Goal: Use online tool/utility: Utilize a website feature to perform a specific function

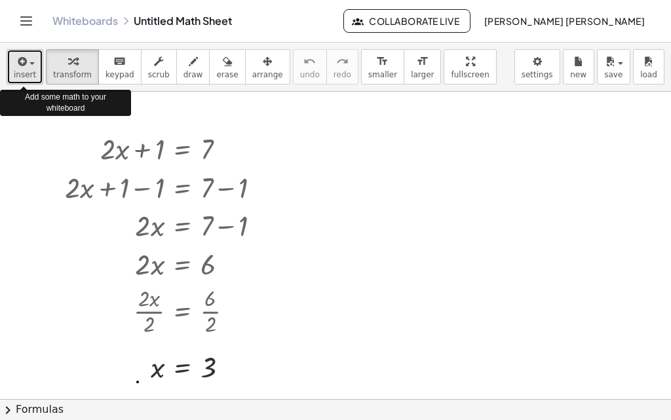
click at [31, 62] on span "button" at bounding box center [32, 63] width 5 height 3
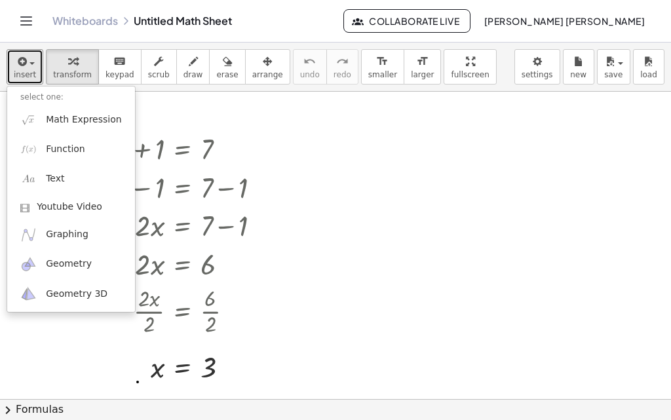
click at [161, 108] on div at bounding box center [335, 406] width 671 height 629
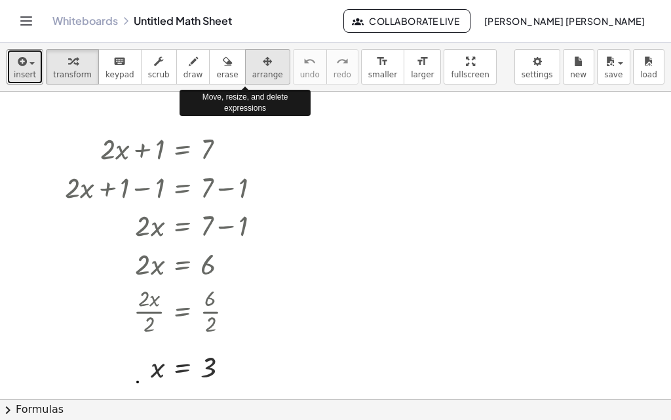
click at [252, 66] on div "button" at bounding box center [267, 61] width 31 height 16
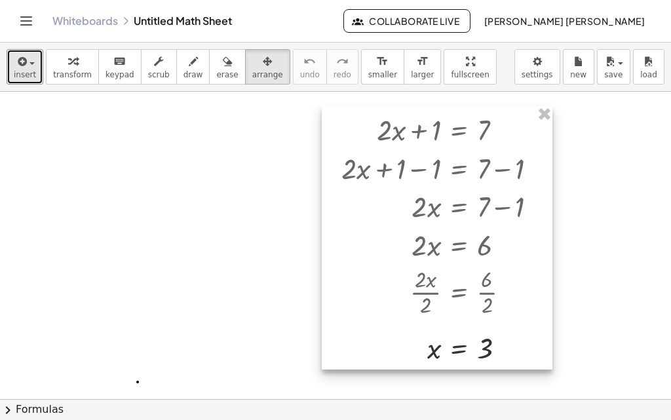
drag, startPoint x: 187, startPoint y: 156, endPoint x: 464, endPoint y: 137, distance: 277.3
click at [464, 137] on div at bounding box center [437, 238] width 231 height 264
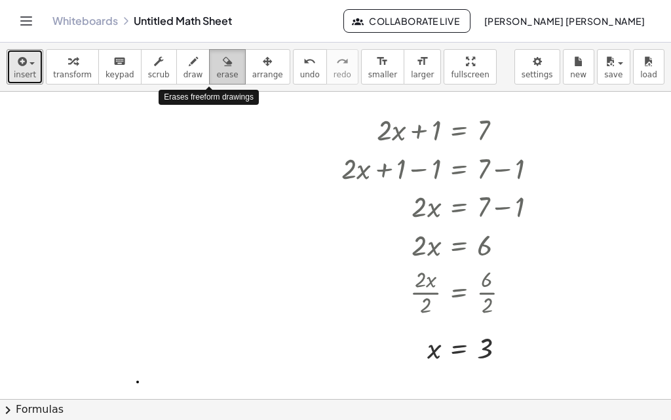
click at [216, 62] on div "button" at bounding box center [227, 61] width 22 height 16
click at [441, 127] on div at bounding box center [335, 406] width 671 height 629
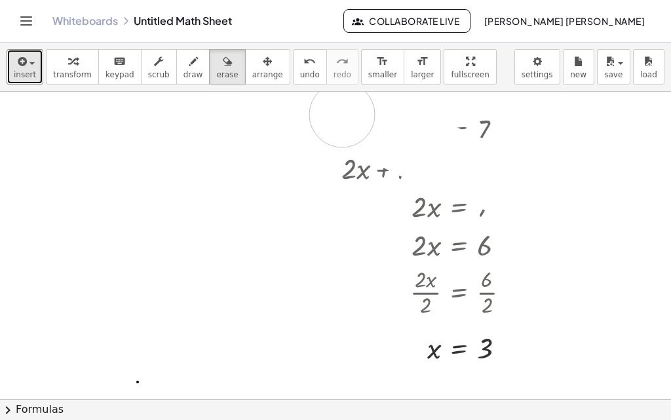
drag, startPoint x: 549, startPoint y: 205, endPoint x: 342, endPoint y: 115, distance: 225.5
click at [342, 115] on div at bounding box center [335, 406] width 671 height 629
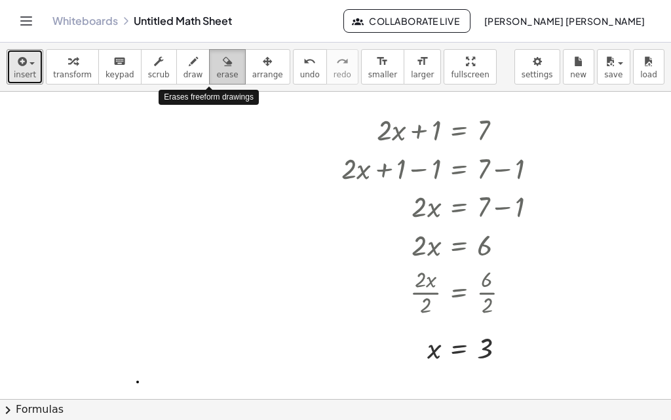
click at [216, 64] on div "button" at bounding box center [227, 61] width 22 height 16
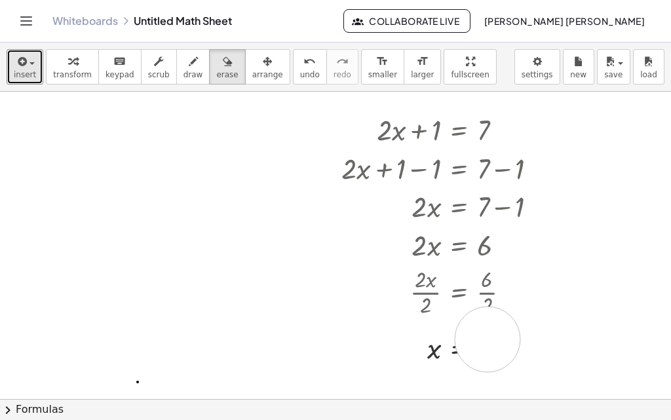
click at [488, 340] on div at bounding box center [335, 406] width 671 height 629
drag, startPoint x: 491, startPoint y: 356, endPoint x: 394, endPoint y: 330, distance: 100.3
click at [394, 330] on div at bounding box center [335, 406] width 671 height 629
drag, startPoint x: 392, startPoint y: 329, endPoint x: 529, endPoint y: 367, distance: 142.2
click at [528, 367] on div at bounding box center [335, 406] width 671 height 629
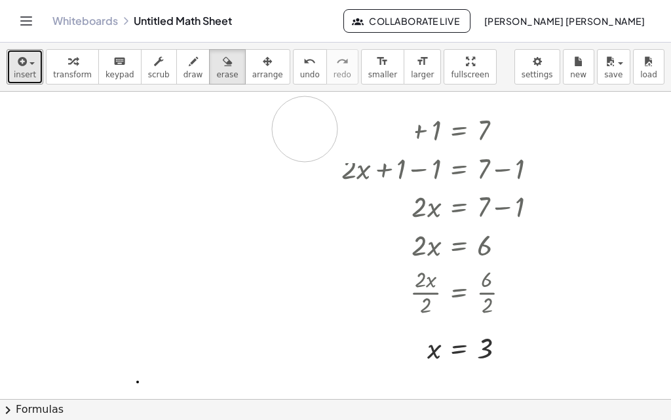
drag, startPoint x: 383, startPoint y: 130, endPoint x: 305, endPoint y: 129, distance: 78.0
click at [305, 129] on div at bounding box center [335, 406] width 671 height 629
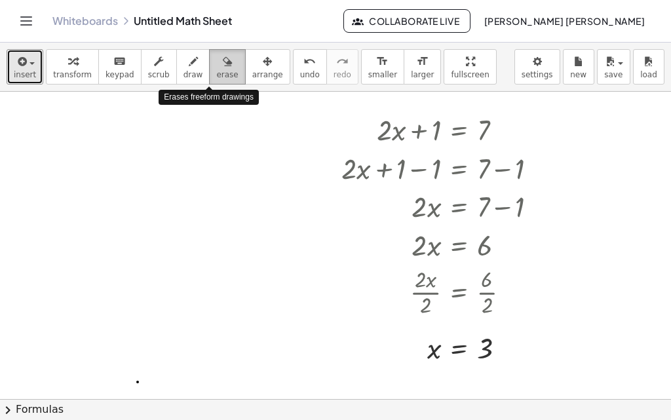
click at [223, 66] on button "erase" at bounding box center [227, 66] width 36 height 35
click at [220, 66] on button "erase" at bounding box center [227, 66] width 36 height 35
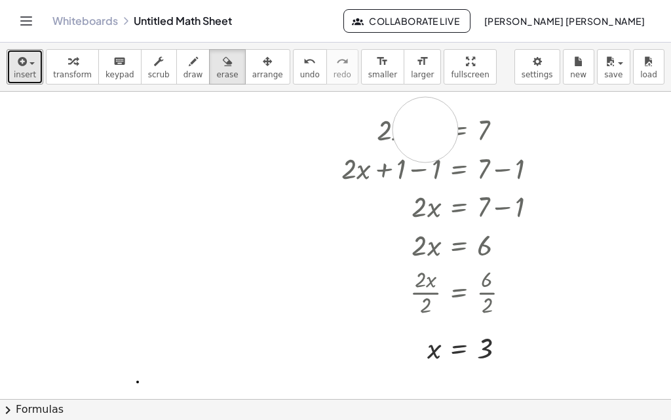
click at [426, 130] on div at bounding box center [335, 406] width 671 height 629
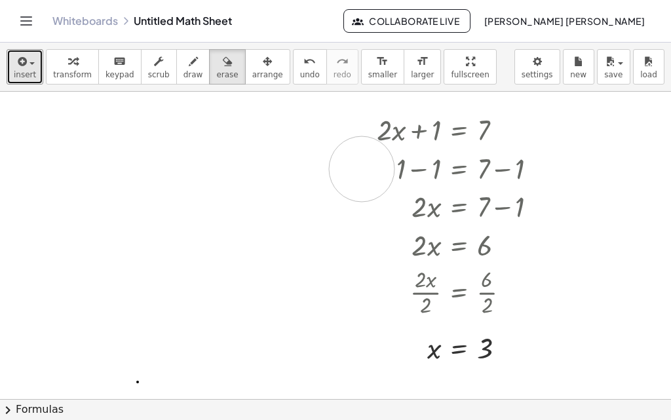
click at [362, 169] on div at bounding box center [335, 406] width 671 height 629
drag, startPoint x: 362, startPoint y: 169, endPoint x: 542, endPoint y: 195, distance: 182.2
click at [542, 195] on div at bounding box center [335, 406] width 671 height 629
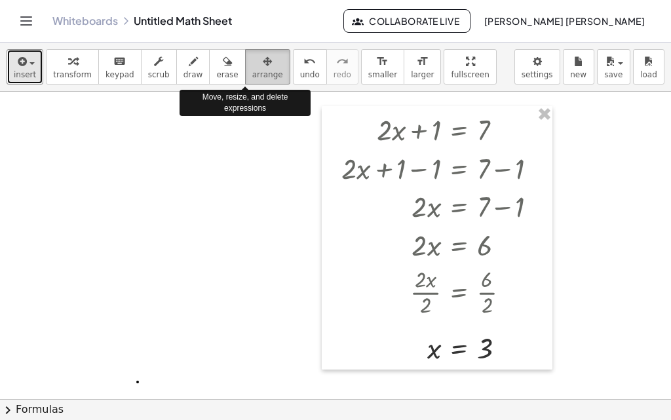
click at [256, 61] on div "button" at bounding box center [267, 61] width 31 height 16
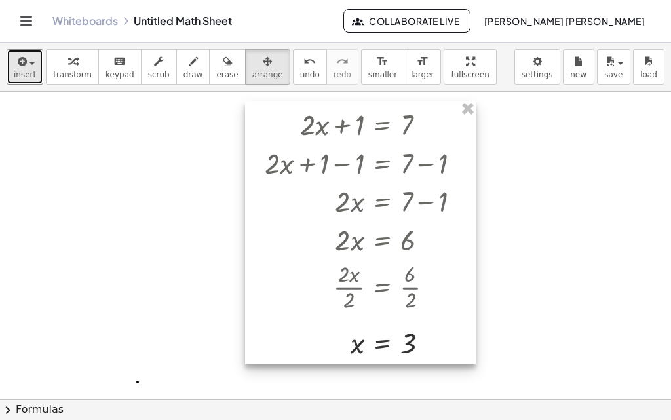
drag, startPoint x: 466, startPoint y: 172, endPoint x: 389, endPoint y: 167, distance: 76.9
click at [389, 167] on div at bounding box center [360, 233] width 231 height 264
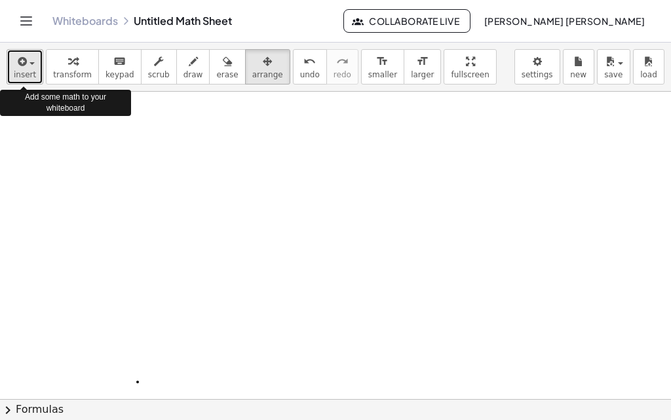
click at [31, 61] on div "button" at bounding box center [25, 61] width 22 height 16
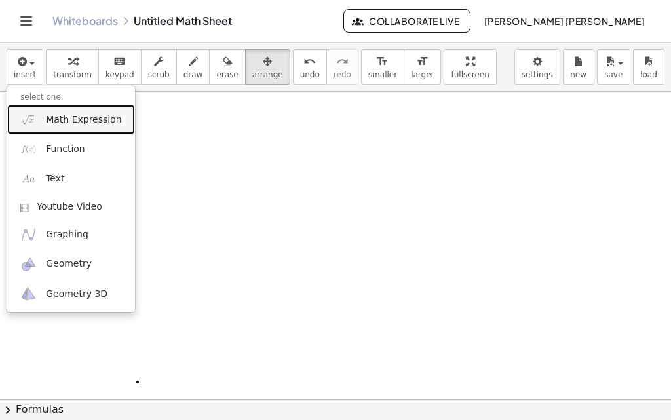
click at [89, 120] on span "Math Expression" at bounding box center [83, 119] width 75 height 13
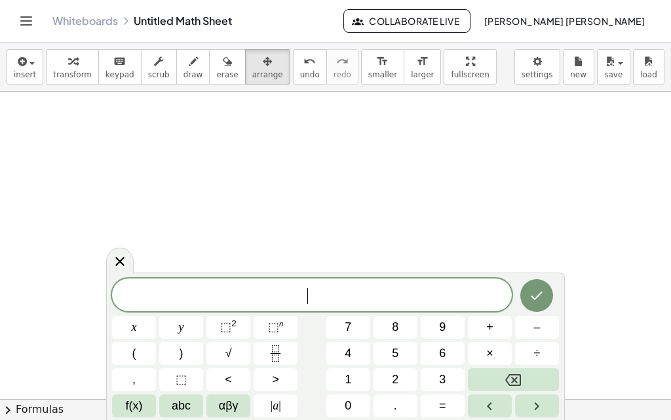
click at [296, 283] on div "​" at bounding box center [312, 295] width 400 height 33
click at [534, 298] on icon "Done" at bounding box center [538, 296] width 12 height 9
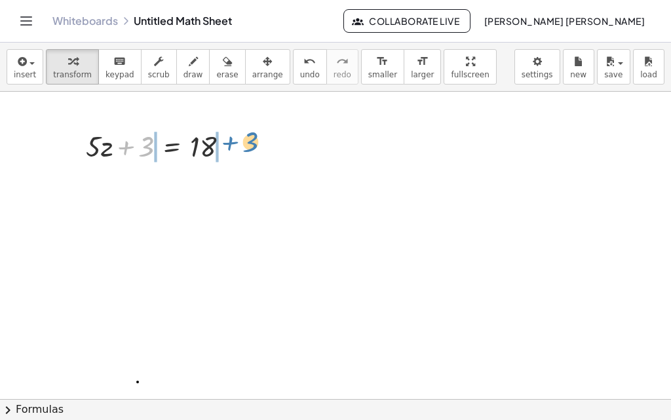
drag, startPoint x: 148, startPoint y: 149, endPoint x: 252, endPoint y: 145, distance: 104.3
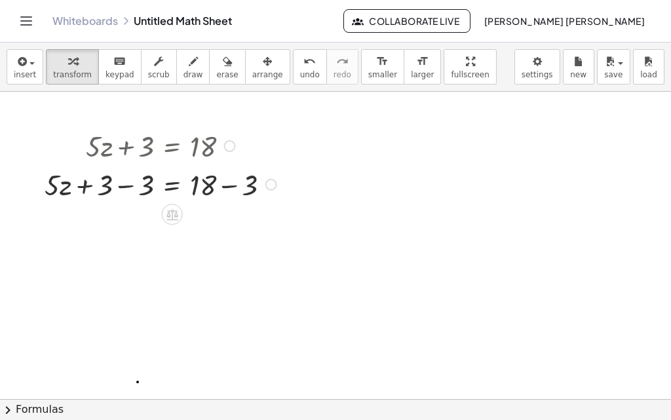
click at [125, 186] on div at bounding box center [162, 184] width 249 height 39
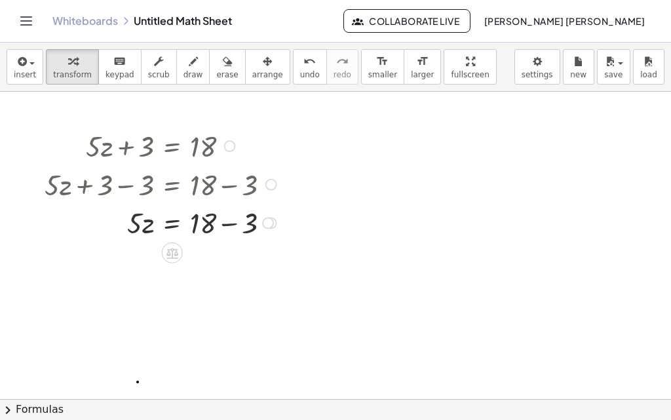
click at [233, 224] on div at bounding box center [162, 222] width 249 height 39
click at [233, 224] on div at bounding box center [184, 222] width 292 height 39
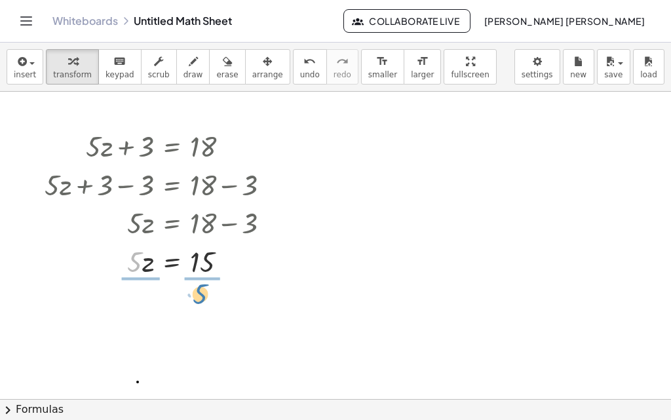
drag, startPoint x: 135, startPoint y: 262, endPoint x: 201, endPoint y: 294, distance: 73.0
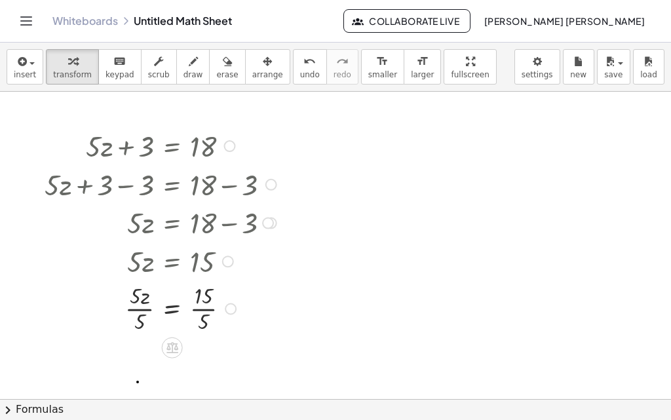
click at [206, 323] on div at bounding box center [162, 308] width 249 height 56
click at [143, 321] on div at bounding box center [162, 308] width 249 height 56
click at [195, 138] on div at bounding box center [162, 145] width 249 height 39
click at [195, 141] on div at bounding box center [162, 145] width 249 height 39
drag, startPoint x: 64, startPoint y: 121, endPoint x: 331, endPoint y: 296, distance: 319.3
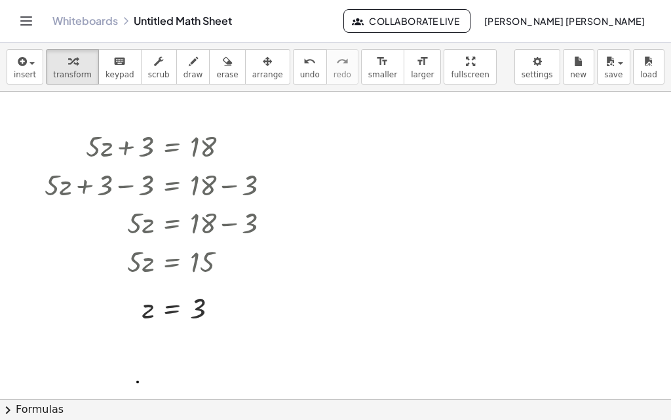
click at [331, 296] on div at bounding box center [335, 406] width 671 height 629
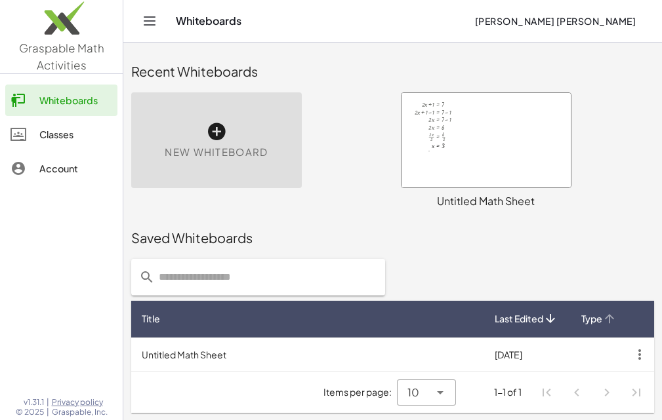
click at [599, 318] on span "Type" at bounding box center [591, 319] width 21 height 14
click at [606, 316] on icon at bounding box center [609, 319] width 14 height 14
click at [517, 199] on div "Untitled Math Sheet" at bounding box center [486, 201] width 170 height 16
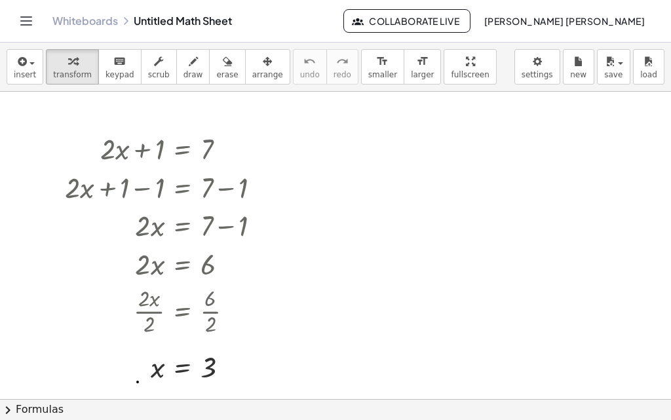
click at [252, 21] on div "Whiteboards Untitled Math Sheet" at bounding box center [197, 20] width 291 height 13
click at [206, 142] on div at bounding box center [168, 148] width 220 height 39
click at [214, 301] on div at bounding box center [168, 311] width 220 height 56
